Goal: Information Seeking & Learning: Learn about a topic

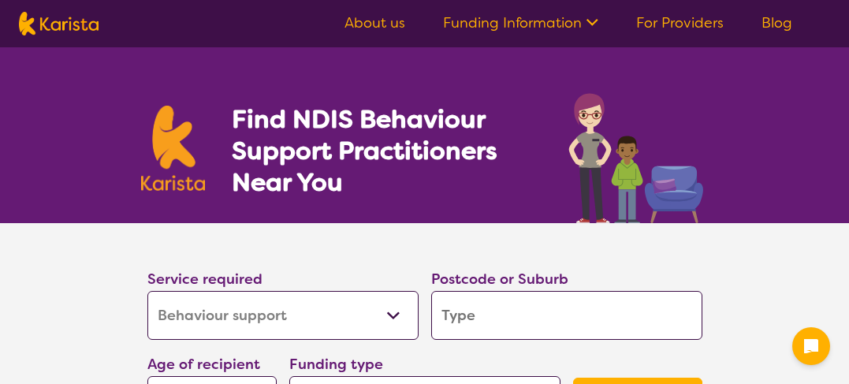
select select "Behaviour support"
select select "NDIS"
select select "Behaviour support"
select select "NDIS"
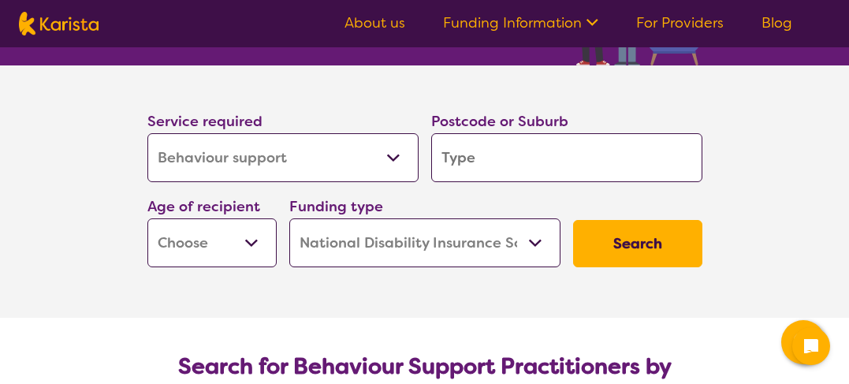
click at [476, 163] on input "search" at bounding box center [566, 157] width 271 height 49
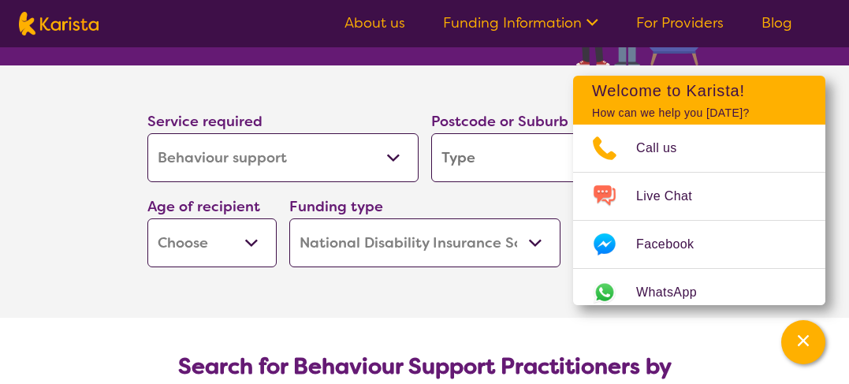
type input "4"
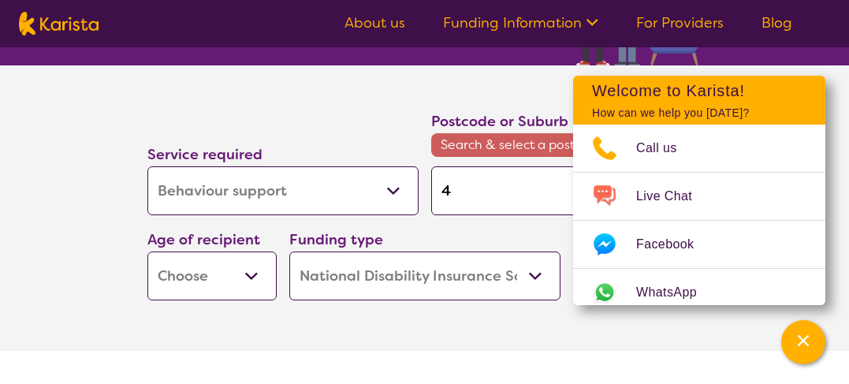
type input "40"
type input "4"
type input "46"
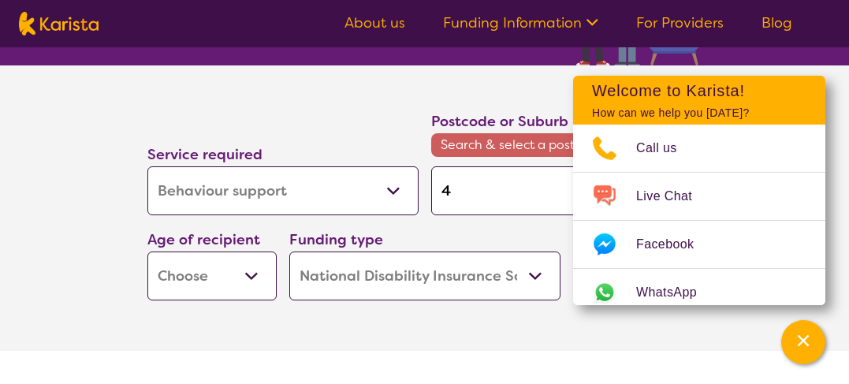
type input "46"
type input "460"
type input "4605"
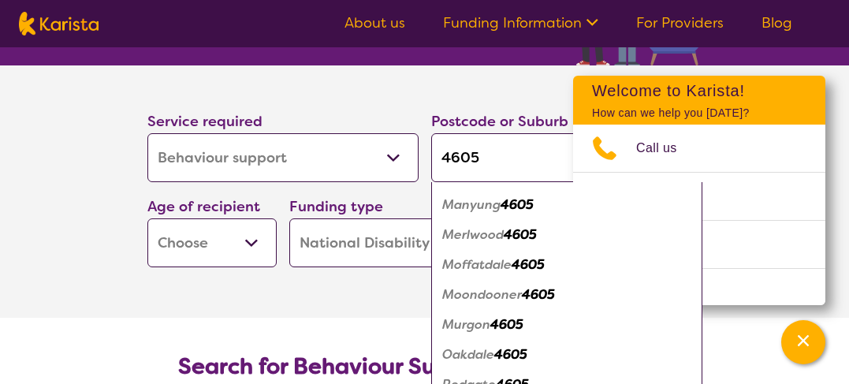
scroll to position [354, 0]
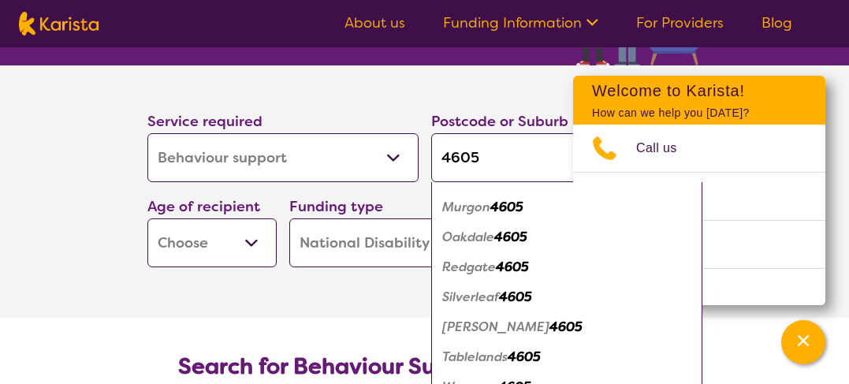
type input "4605"
click at [480, 206] on em "Murgon" at bounding box center [466, 207] width 48 height 17
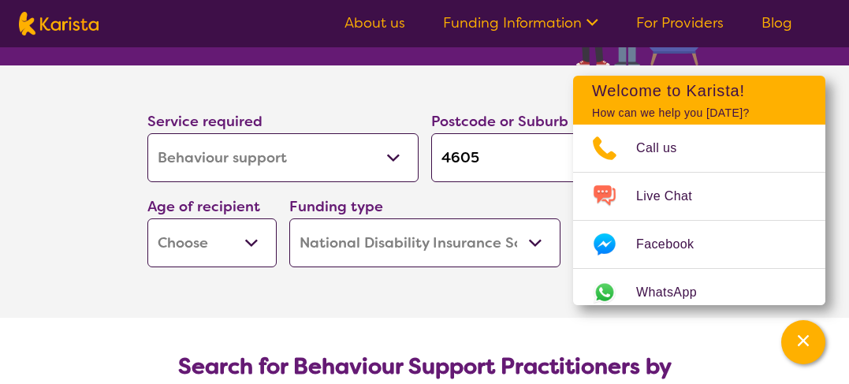
scroll to position [0, 0]
click at [329, 288] on section "Service required Allied Health Assistant Assessment ([MEDICAL_DATA] or [MEDICAL…" at bounding box center [425, 191] width 631 height 252
click at [538, 247] on select "Home Care Package (HCP) National Disability Insurance Scheme (NDIS) I don't know" at bounding box center [424, 242] width 271 height 49
select select "i-don-t-know"
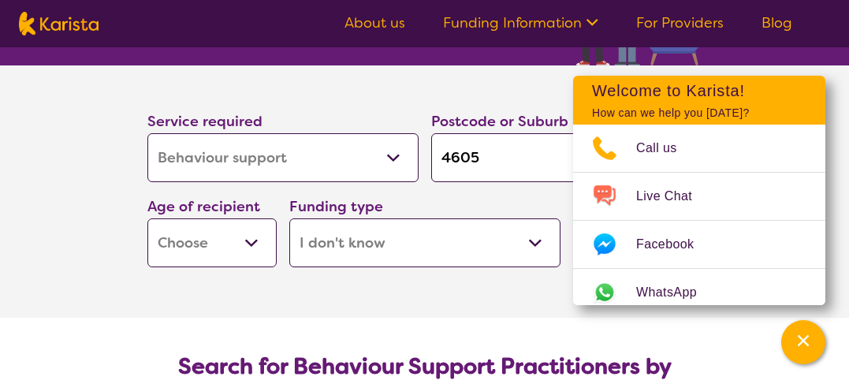
click at [289, 218] on select "Home Care Package (HCP) National Disability Insurance Scheme (NDIS) I don't know" at bounding box center [424, 242] width 271 height 49
select select "i-don-t-know"
click at [265, 249] on select "Early Childhood - 0 to 9 Child - 10 to 11 Adolescent - 12 to 17 Adult - 18 to 6…" at bounding box center [211, 242] width 129 height 49
select select "EC"
click at [147, 218] on select "Early Childhood - 0 to 9 Child - 10 to 11 Adolescent - 12 to 17 Adult - 18 to 6…" at bounding box center [211, 242] width 129 height 49
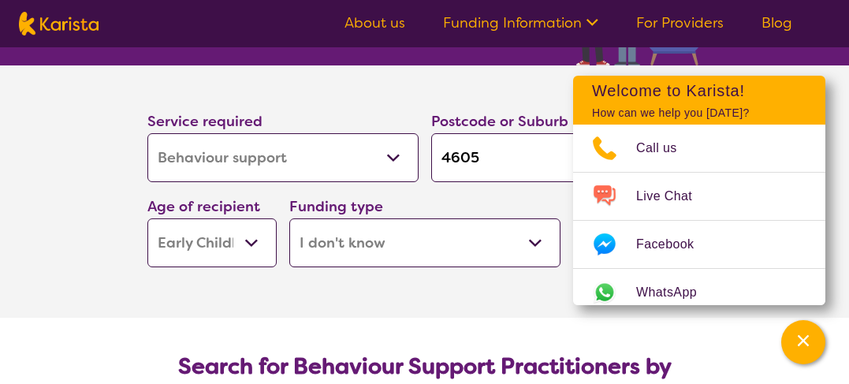
select select "EC"
click at [410, 304] on section "Service required Allied Health Assistant Assessment ([MEDICAL_DATA] or [MEDICAL…" at bounding box center [425, 191] width 631 height 252
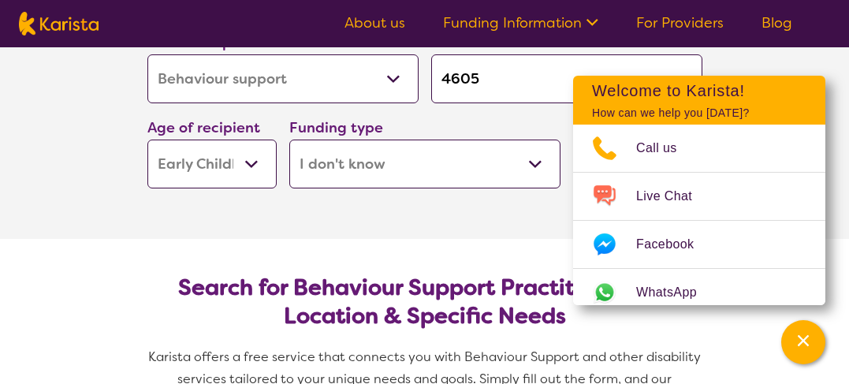
scroll to position [315, 0]
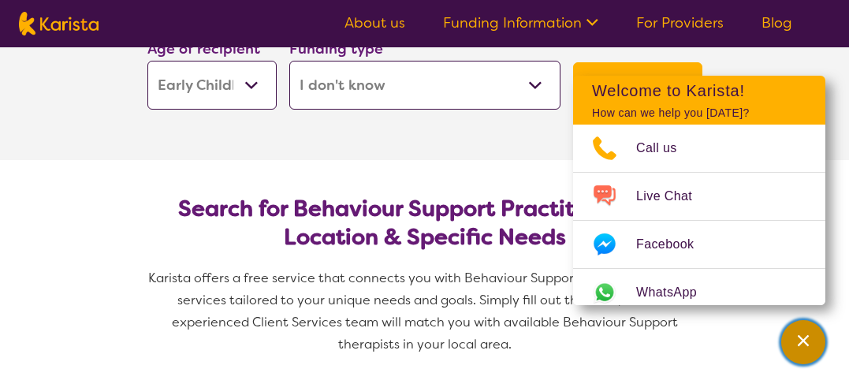
click at [805, 341] on icon "Channel Menu" at bounding box center [803, 340] width 11 height 11
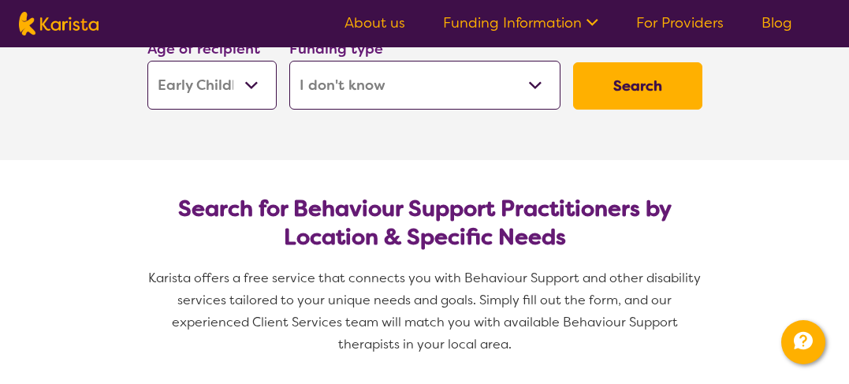
click at [622, 78] on button "Search" at bounding box center [637, 85] width 129 height 47
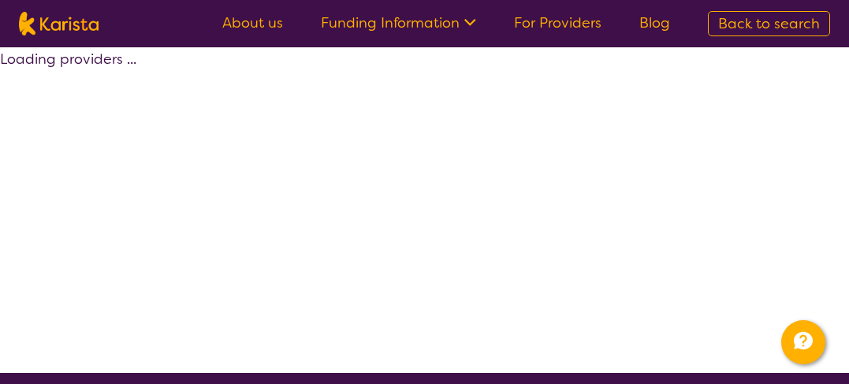
select select "Behaviour support"
select select "EC"
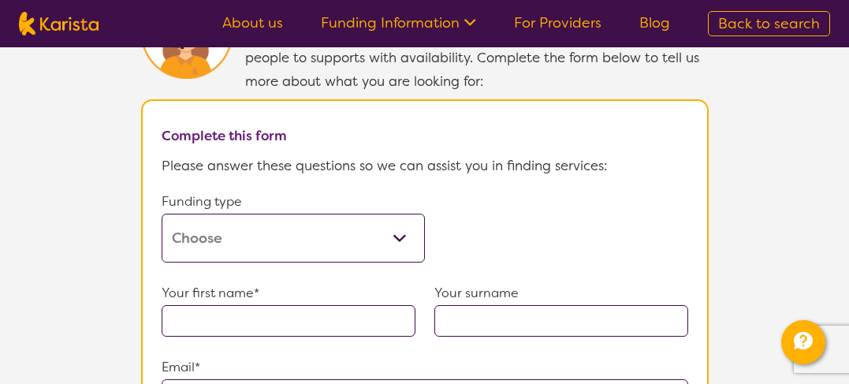
scroll to position [946, 0]
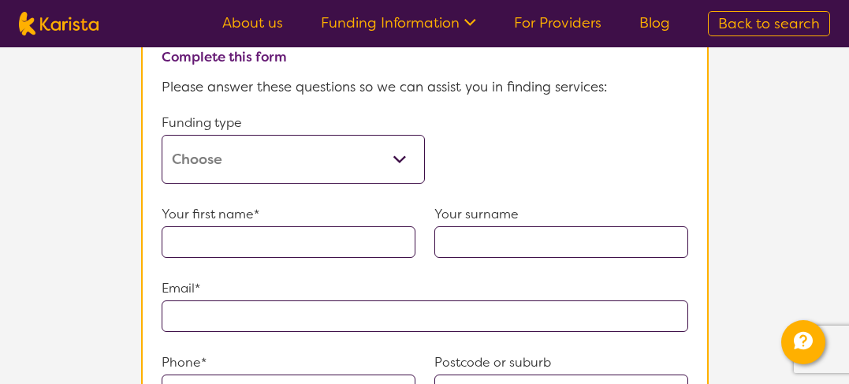
click at [403, 156] on select "Home Care Package (HCP) Home Care Package - Level 1 Home Care Package - Level 2…" at bounding box center [293, 159] width 263 height 49
click at [162, 135] on select "Home Care Package (HCP) Home Care Package - Level 1 Home Care Package - Level 2…" at bounding box center [293, 159] width 263 height 49
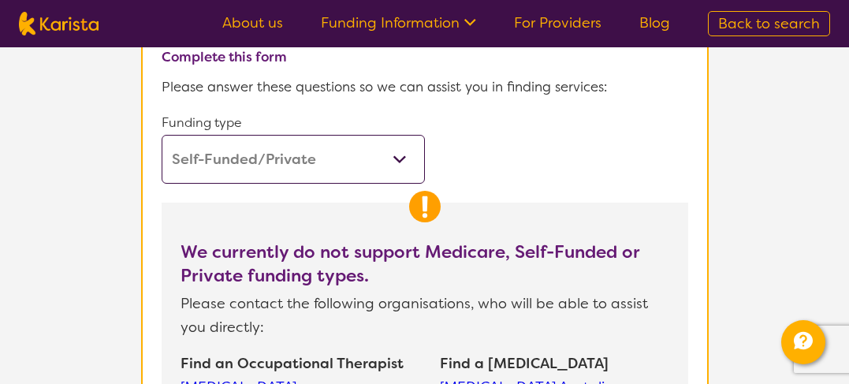
click at [402, 151] on select "Home Care Package (HCP) Home Care Package - Level 1 Home Care Package - Level 2…" at bounding box center [293, 159] width 263 height 49
select select "medicare"
click at [162, 135] on select "Home Care Package (HCP) Home Care Package - Level 1 Home Care Package - Level 2…" at bounding box center [293, 159] width 263 height 49
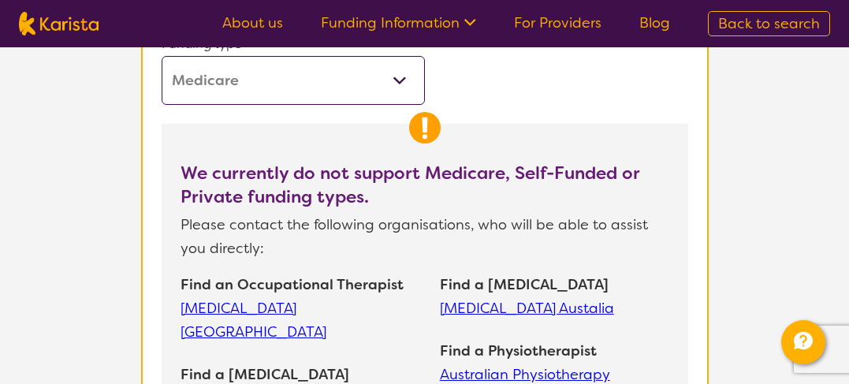
scroll to position [1103, 0]
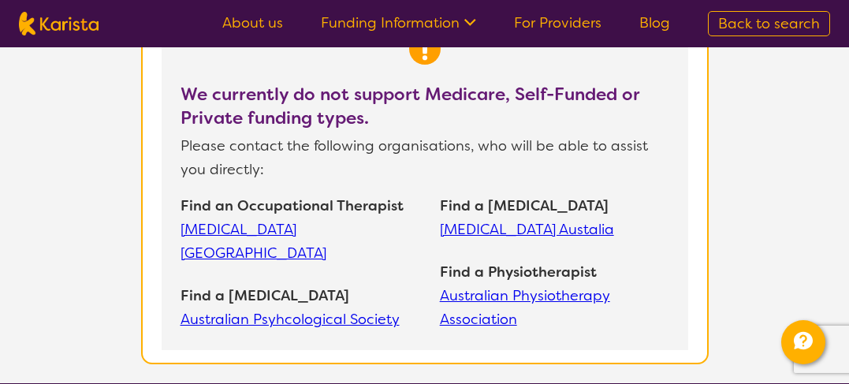
click at [333, 307] on link "Australian Psyhcological Society" at bounding box center [302, 319] width 244 height 24
